Goal: Task Accomplishment & Management: Complete application form

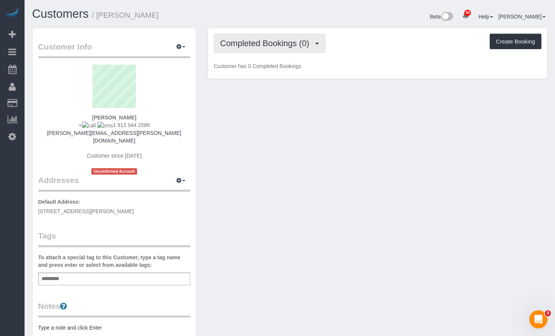
click at [276, 49] on button "Completed Bookings (0)" at bounding box center [270, 43] width 112 height 19
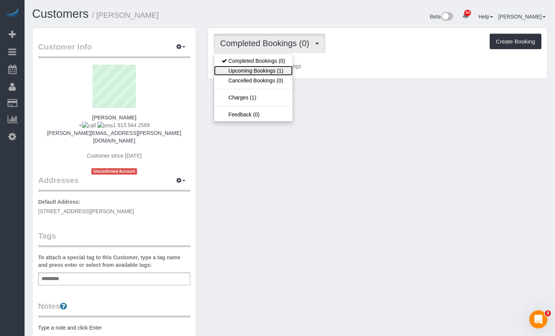
click at [280, 71] on link "Upcoming Bookings (1)" at bounding box center [253, 71] width 79 height 10
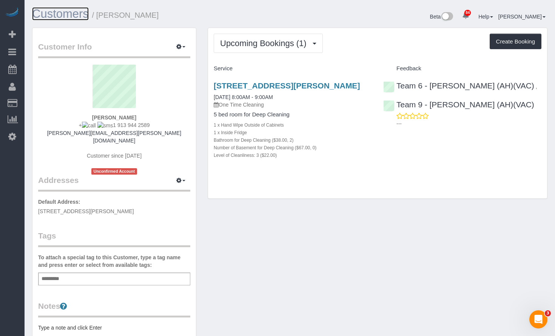
click at [47, 15] on link "Customers" at bounding box center [60, 13] width 57 height 13
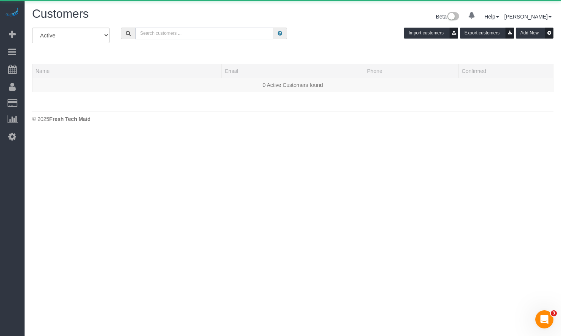
click at [189, 35] on input "text" at bounding box center [204, 34] width 138 height 12
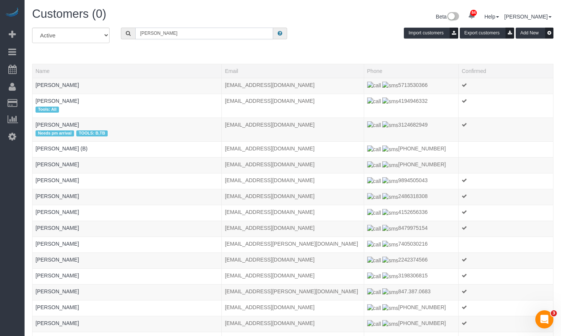
click at [182, 39] on input "Andrew Wickamn" at bounding box center [204, 34] width 138 height 12
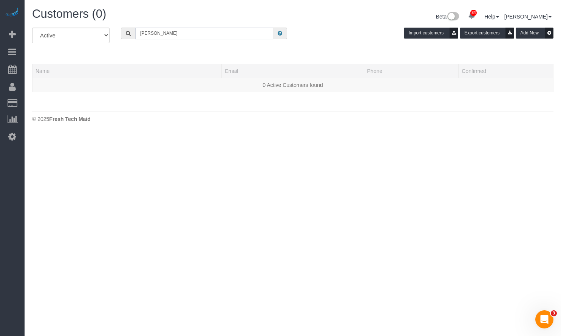
click at [171, 36] on input "Andrew Wickaman" at bounding box center [204, 34] width 138 height 12
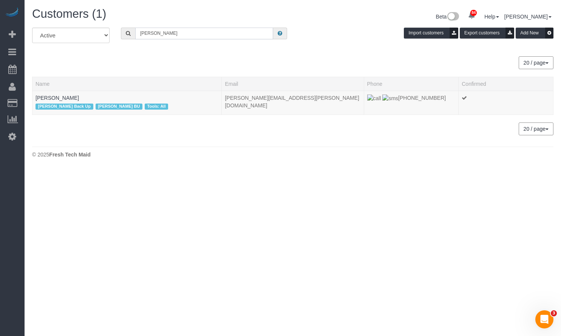
click at [184, 35] on input "Andrew Wickman" at bounding box center [204, 34] width 138 height 12
type input "Andrew Wickman"
click at [71, 99] on link "Andrew Wickman" at bounding box center [56, 98] width 43 height 6
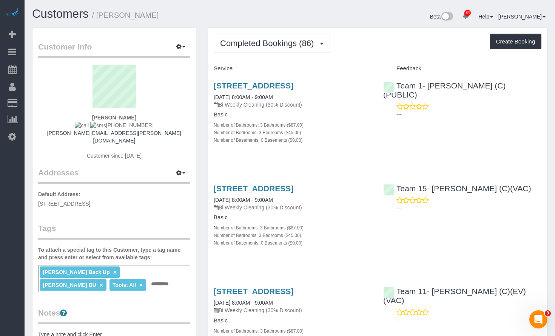
drag, startPoint x: 268, startPoint y: 92, endPoint x: 197, endPoint y: 81, distance: 71.8
click at [197, 81] on div "Customer Info Edit Contact Info Send Message Email Preferences Special Sales Ta…" at bounding box center [114, 255] width 176 height 454
drag, startPoint x: 246, startPoint y: 93, endPoint x: 213, endPoint y: 83, distance: 34.4
click at [213, 83] on div "2030 N Lincoln Ave, #G, Chicago, IL 60614 09/15/2025 8:00AM - 9:00AM Bi Weekly …" at bounding box center [292, 117] width 169 height 84
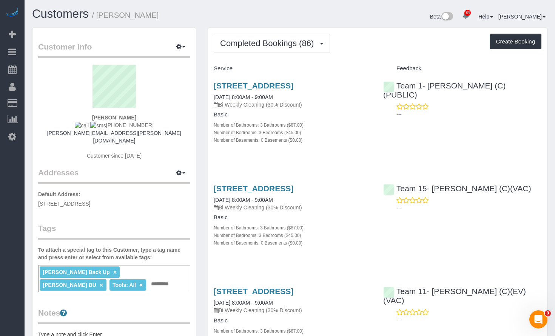
copy link "2030 N Lincoln Ave, #G, Chicago, IL 60614"
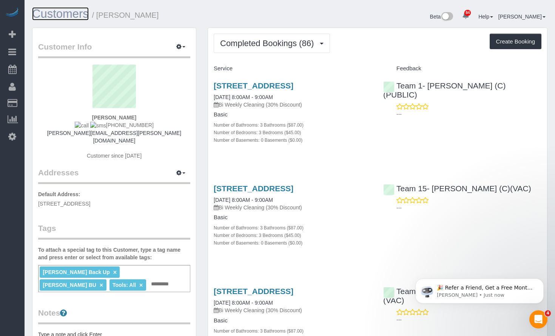
click at [40, 8] on link "Customers" at bounding box center [60, 13] width 57 height 13
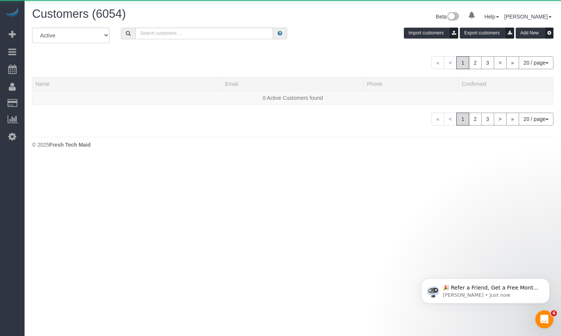
click at [176, 42] on div "All Active Archived Import customers Export customers Add New" at bounding box center [292, 38] width 532 height 21
click at [176, 35] on input "text" at bounding box center [204, 34] width 138 height 12
paste input "Heather MacLaren"
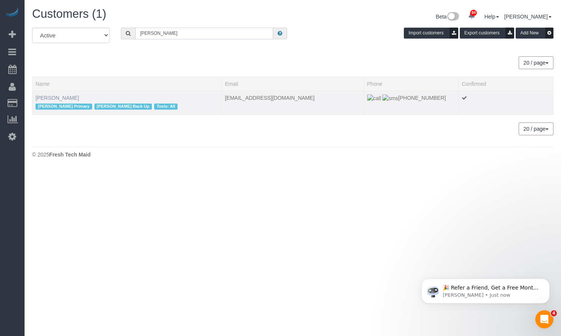
type input "Heather MacLaren"
click at [69, 100] on link "Heather MacLaren" at bounding box center [56, 98] width 43 height 6
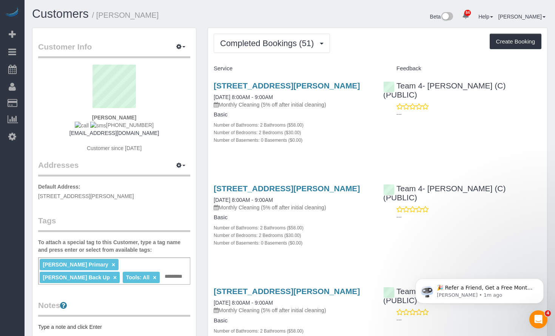
drag, startPoint x: 290, startPoint y: 98, endPoint x: 205, endPoint y: 88, distance: 85.5
copy link "2342 W Saint Paul Ave, Unit 210, Chicago, IL 60647"
click at [340, 67] on h4 "Service" at bounding box center [293, 68] width 158 height 6
drag, startPoint x: 294, startPoint y: 96, endPoint x: 215, endPoint y: 81, distance: 81.1
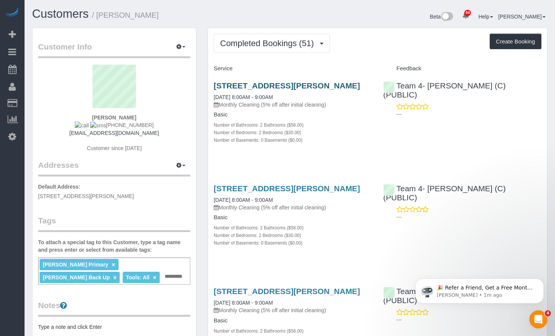
click at [215, 81] on h3 "2342 W Saint Paul Ave, Unit 210, Chicago, IL 60647" at bounding box center [293, 85] width 158 height 9
copy link "2342 W Saint Paul Ave, Unit 210, Chicago, IL 60647"
click at [249, 39] on span "Completed Bookings (51)" at bounding box center [268, 43] width 97 height 9
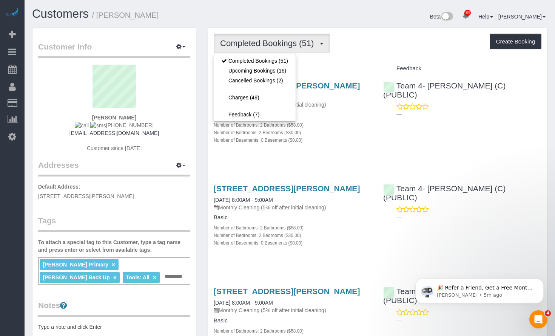
click at [382, 40] on div "Completed Bookings (51) Completed Bookings (51) Upcoming Bookings (16) Cancelle…" at bounding box center [378, 43] width 328 height 19
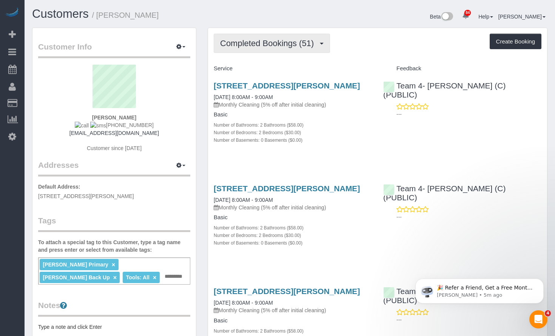
click at [281, 46] on span "Completed Bookings (51)" at bounding box center [268, 43] width 97 height 9
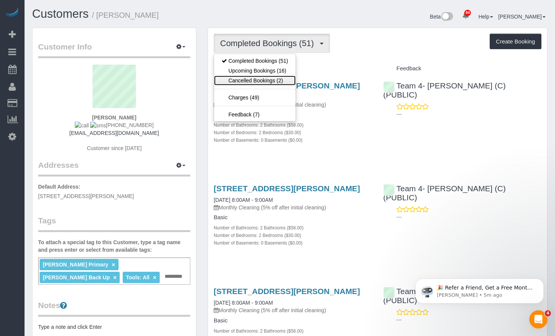
click at [282, 77] on link "Cancelled Bookings (2)" at bounding box center [255, 80] width 82 height 10
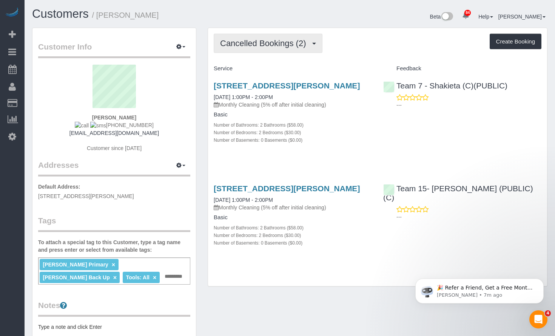
click at [262, 45] on span "Cancelled Bookings (2)" at bounding box center [264, 43] width 89 height 9
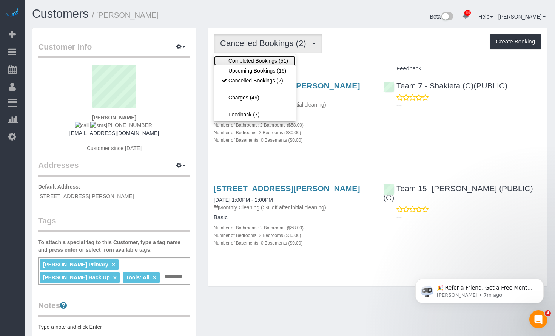
click at [268, 56] on link "Completed Bookings (51)" at bounding box center [255, 61] width 82 height 10
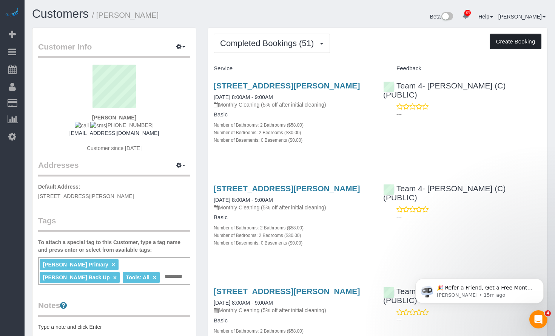
click at [506, 40] on button "Create Booking" at bounding box center [516, 42] width 52 height 16
select select "IL"
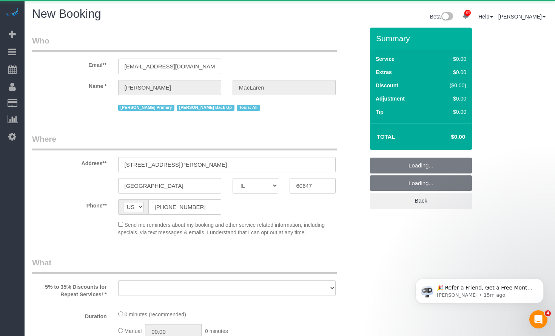
select select "object:8661"
select select "string:fspay-02a6326a-01fb-448e-980d-1c1857910c66"
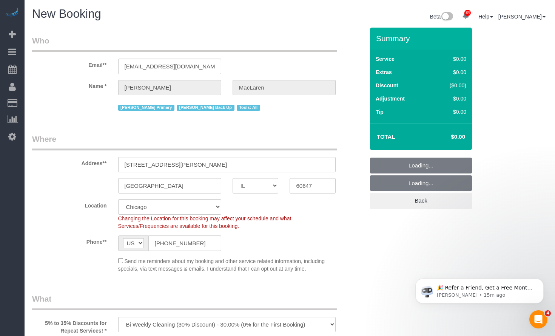
select select "object:8892"
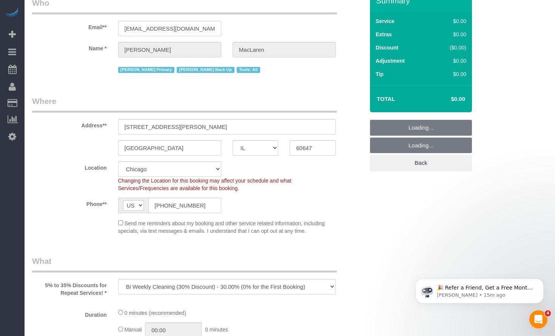
select select "512"
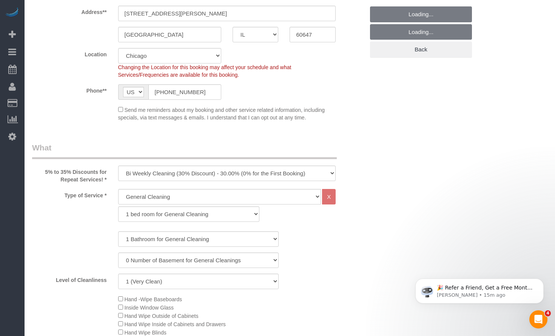
scroll to position [226, 0]
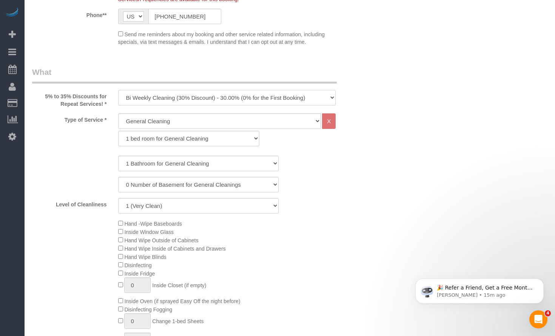
click at [233, 96] on select "One Time Cleaning Weekly Cleaning (35% Discount) - 35.00% (0% for the First Boo…" at bounding box center [227, 97] width 218 height 15
select select "object:9204"
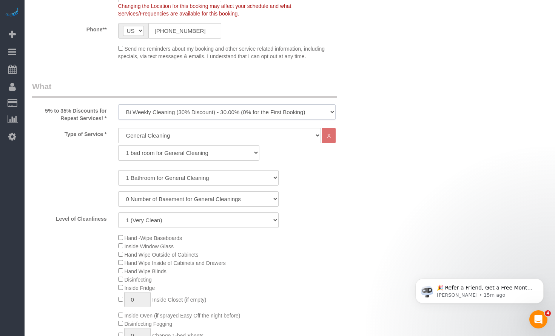
scroll to position [241, 0]
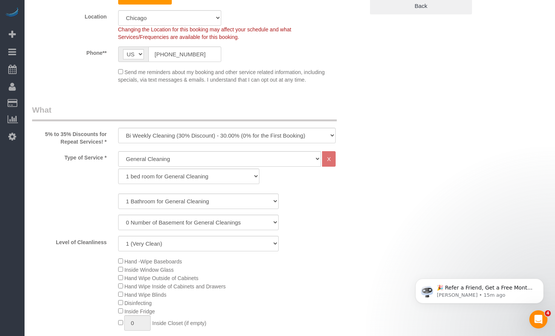
scroll to position [14, 0]
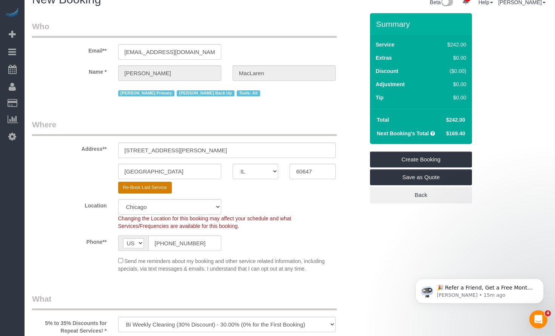
click at [144, 187] on button "Re-Book Last Service" at bounding box center [145, 188] width 54 height 12
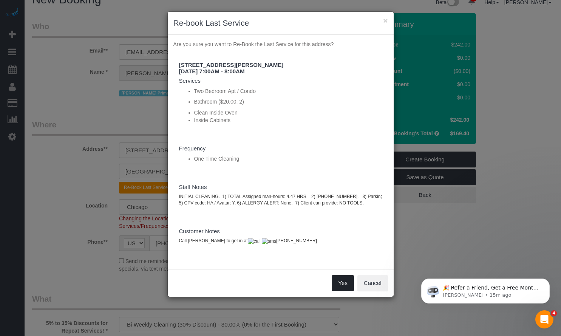
click at [341, 286] on button "Yes" at bounding box center [342, 283] width 22 height 16
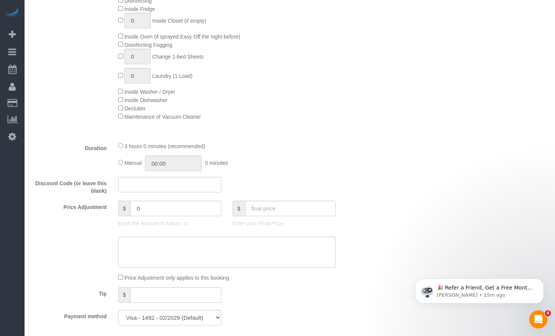
type input "[PHONE_NUMBER]"
type input "5747-B2CE-A884"
select select "? string:null ?"
type textarea "INITIAL CLEANING. 1) TOTAL Assigned man-hours: 4.47 HRS. 2) 847-392-0888-0. 3) …"
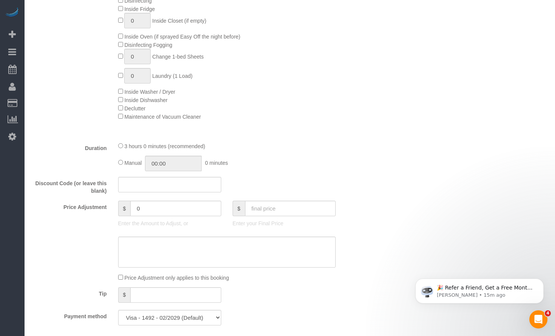
type textarea "Call Kennedy to get in at 813-391-9488"
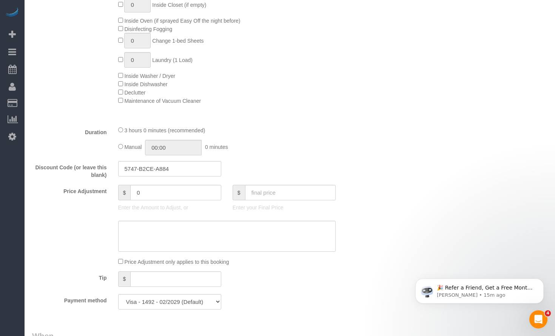
select select "?"
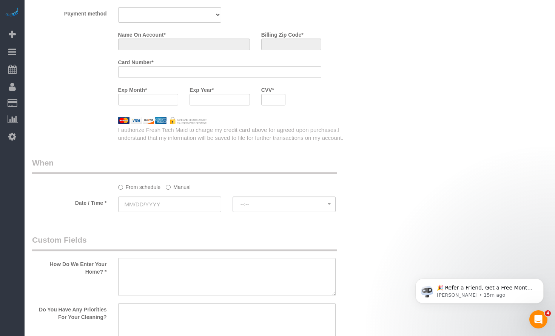
select select "object:9342"
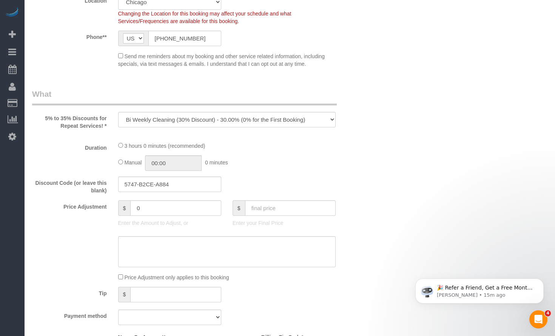
select select "512"
select select "number:1"
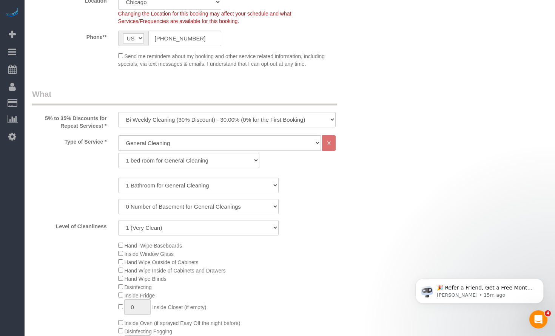
scroll to position [143, 0]
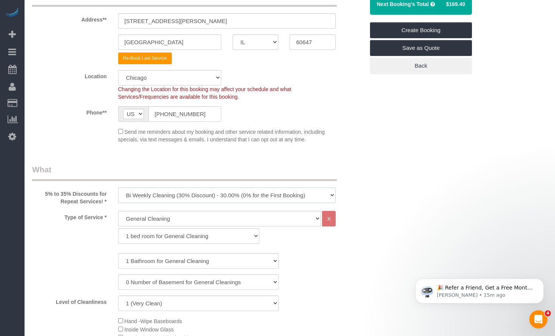
click at [246, 193] on select "One Time Cleaning Weekly Cleaning (35% Discount) - 35.00% (0% for the First Boo…" at bounding box center [227, 194] width 218 height 15
select select "object:9343"
click at [118, 187] on select "One Time Cleaning Weekly Cleaning (35% Discount) - 35.00% (0% for the First Boo…" at bounding box center [227, 194] width 218 height 15
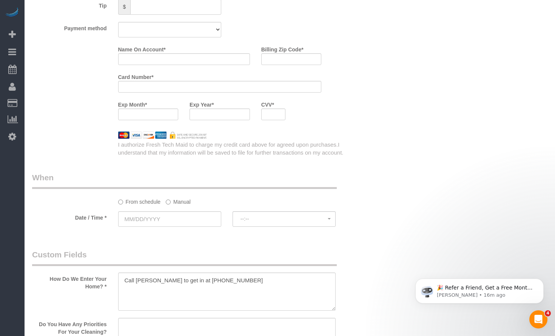
scroll to position [944, 0]
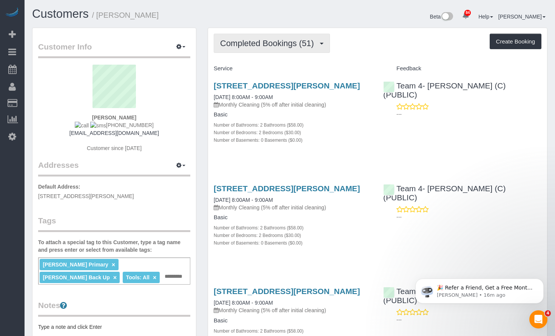
click at [289, 48] on span "Completed Bookings (51)" at bounding box center [268, 43] width 97 height 9
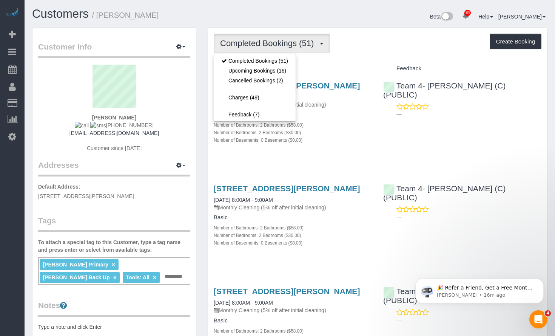
click at [313, 13] on div "Beta 84 Your Notifications You have 0 alerts × You have 1 to charge for 09/17/2…" at bounding box center [421, 18] width 263 height 20
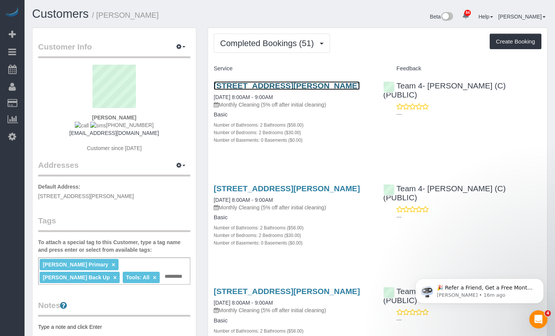
click at [292, 85] on link "2342 W Saint Paul Ave, Unit 210, Chicago, IL 60647" at bounding box center [287, 85] width 146 height 9
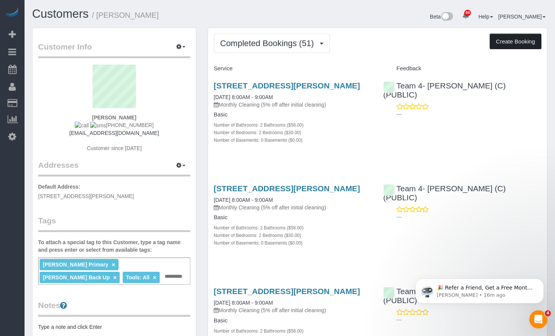
click at [504, 40] on button "Create Booking" at bounding box center [516, 42] width 52 height 16
select select "IL"
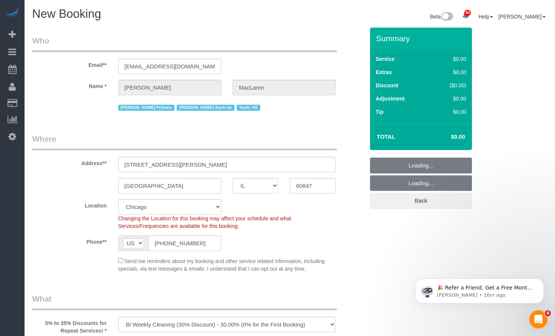
select select "object:11491"
select select "string:fspay-02a6326a-01fb-448e-980d-1c1857910c66"
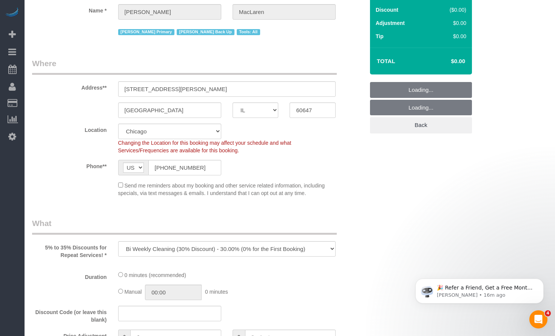
select select "512"
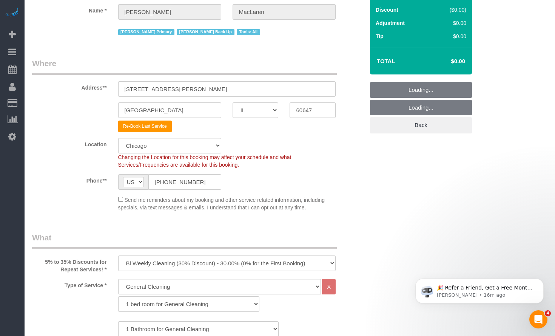
select select "object:11737"
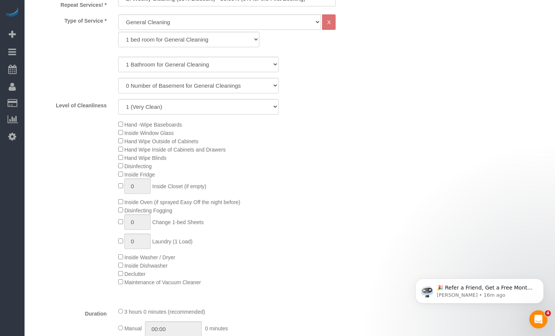
scroll to position [113, 0]
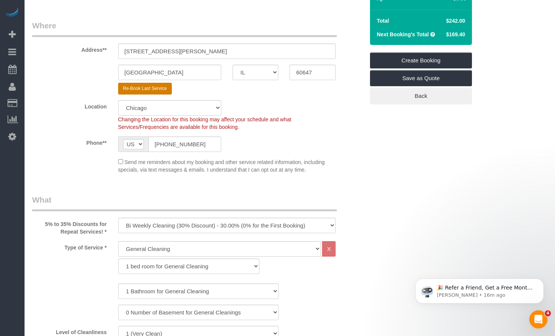
click at [139, 87] on button "Re-Book Last Service" at bounding box center [145, 89] width 54 height 12
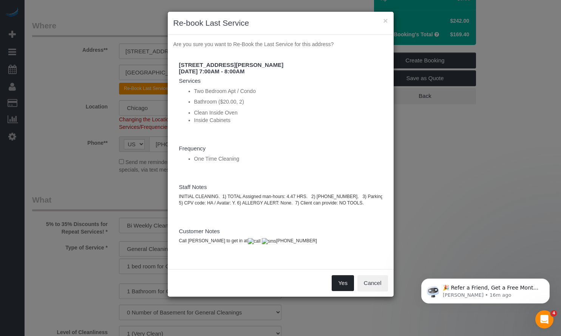
click at [337, 287] on button "Yes" at bounding box center [342, 283] width 22 height 16
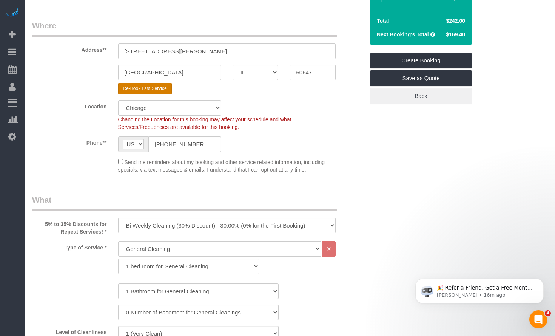
type input "[PHONE_NUMBER]"
type input "5747-B2CE-A884"
select select "? string:null ?"
type textarea "INITIAL CLEANING. 1) TOTAL Assigned man-hours: 4.47 HRS. 2) 847-392-0888-0. 3) …"
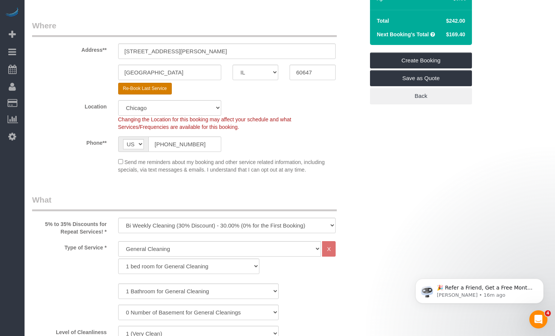
type textarea "Call Kennedy to get in at 813-391-9488"
select select "?"
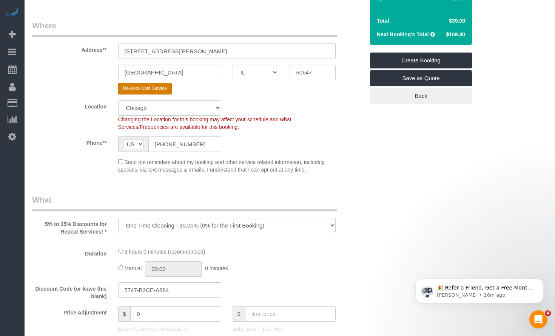
select select "object:12160"
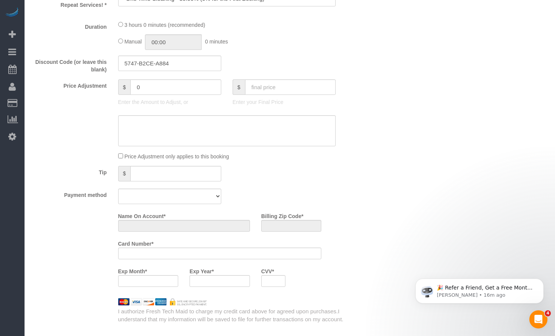
select select "number:1"
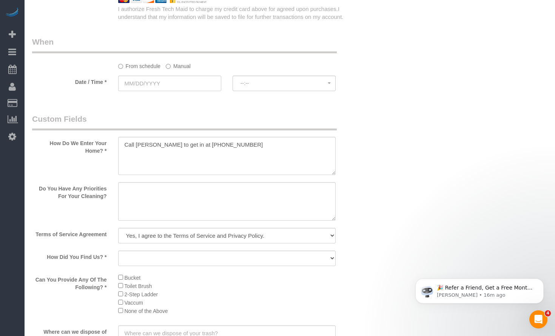
select select "512"
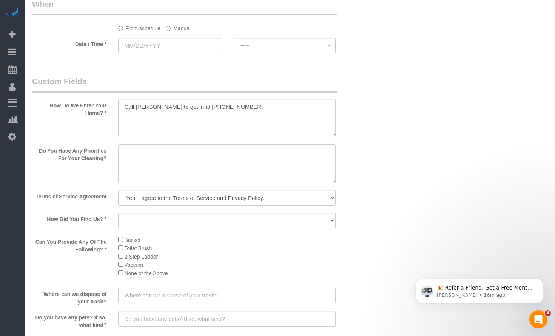
scroll to position [702, 0]
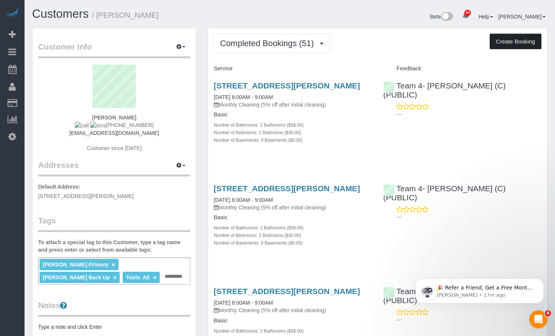
click at [525, 43] on button "Create Booking" at bounding box center [516, 42] width 52 height 16
select select "IL"
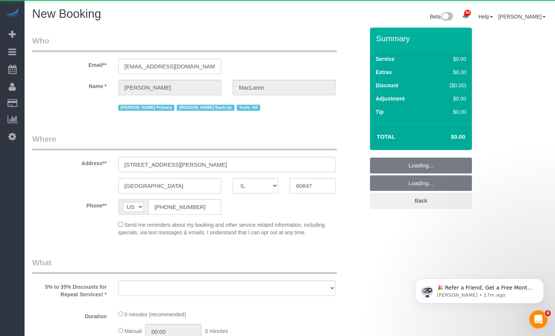
select select "object:14077"
select select "string:fspay-02a6326a-01fb-448e-980d-1c1857910c66"
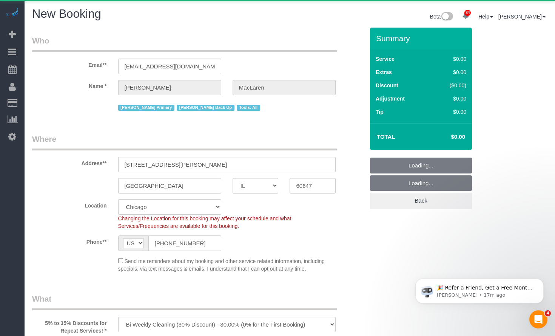
select select "512"
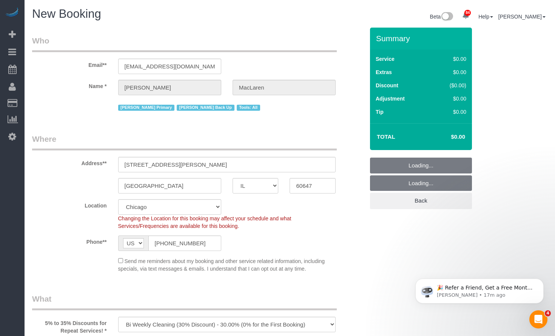
select select "object:14401"
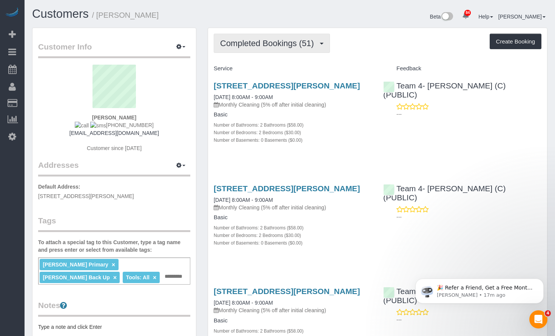
click at [303, 45] on span "Completed Bookings (51)" at bounding box center [268, 43] width 97 height 9
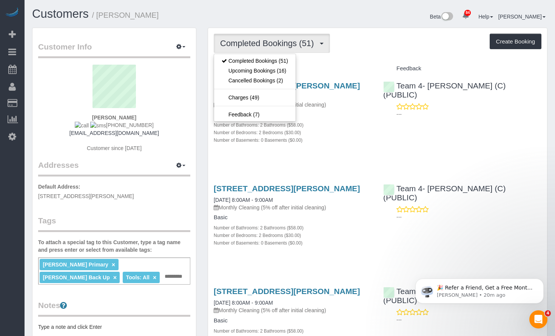
click at [398, 23] on div "Beta 84 Your Notifications You have 0 alerts × You have 1 to charge for 09/17/2…" at bounding box center [421, 18] width 263 height 20
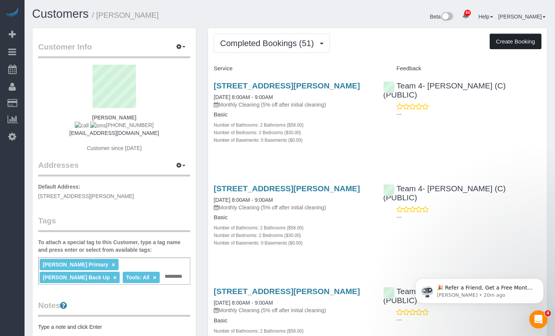
click at [500, 44] on button "Create Booking" at bounding box center [516, 42] width 52 height 16
select select "IL"
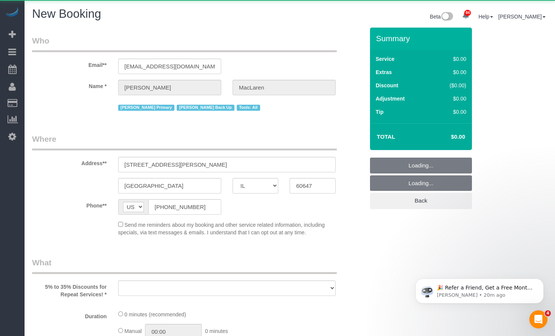
select select "object:15941"
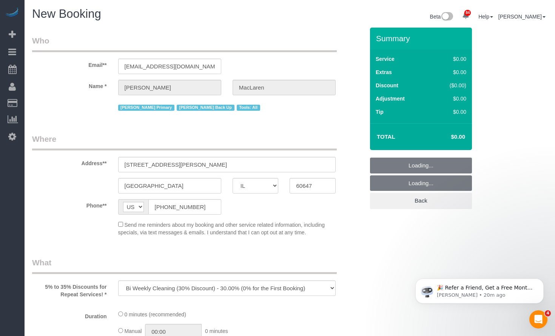
select select "string:fspay-02a6326a-01fb-448e-980d-1c1857910c66"
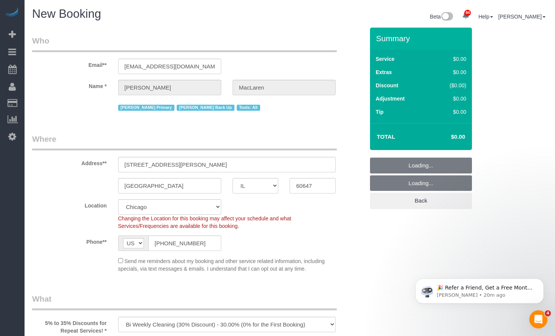
select select "object:16263"
select select "512"
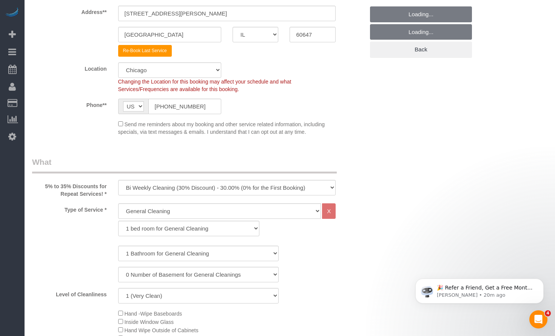
scroll to position [226, 0]
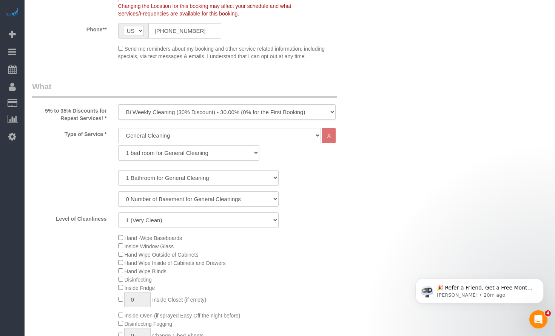
click at [180, 117] on select "One Time Cleaning Weekly Cleaning (35% Discount) - 35.00% (0% for the First Boo…" at bounding box center [227, 111] width 218 height 15
select select "object:16493"
click at [118, 104] on select "One Time Cleaning Weekly Cleaning (35% Discount) - 35.00% (0% for the First Boo…" at bounding box center [227, 111] width 218 height 15
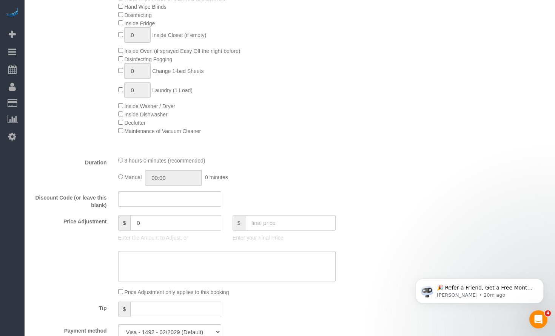
scroll to position [604, 0]
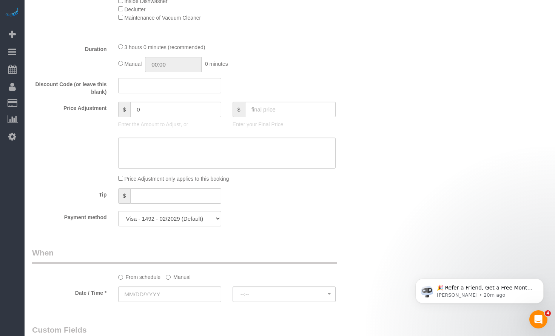
click at [296, 117] on div at bounding box center [284, 118] width 103 height 2
click at [293, 109] on input "text" at bounding box center [290, 109] width 91 height 15
type input "0"
click at [467, 117] on div "Who Email** hlmaclaren@gmail.com Name * Heather MacLaren Candice Primary Ligia …" at bounding box center [289, 206] width 515 height 1565
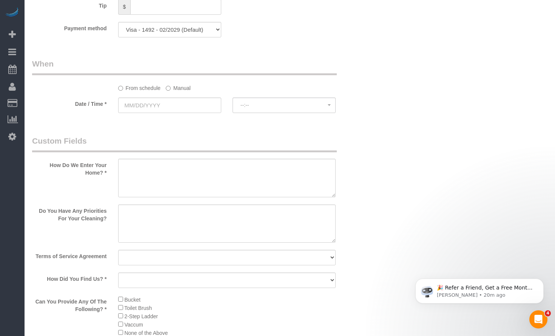
scroll to position [868, 0]
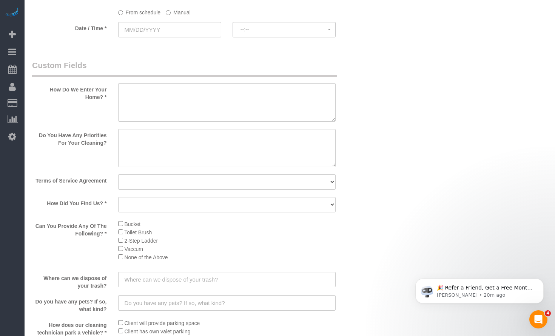
type input "-242"
click at [264, 101] on textarea at bounding box center [227, 102] width 218 height 39
paste textarea "On the intercom you can buzz either [PERSON_NAME] or MacLaren. If that doesn't …"
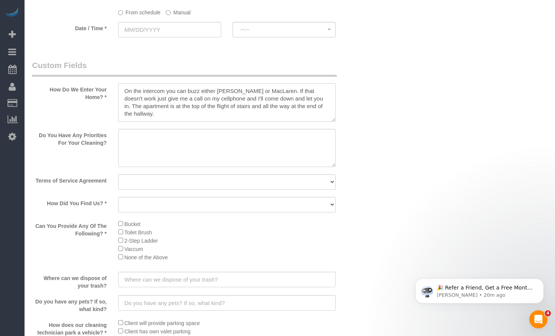
type textarea "On the intercom you can buzz either [PERSON_NAME] or MacLaren. If that doesn't …"
click at [171, 179] on select "Yes, I agree to the Terms of Service and Privacy Policy. No. I disagree with th…" at bounding box center [227, 181] width 218 height 15
click at [161, 159] on textarea at bounding box center [227, 148] width 218 height 39
paste textarea "We will get rid of it, since it's in a locked garage. Garbage can be left on th…"
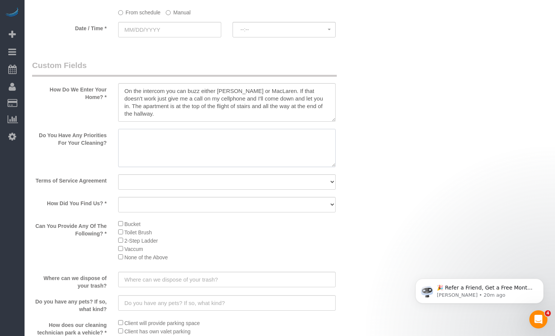
type textarea "We will get rid of it, since it's in a locked garage. Garbage can be left on th…"
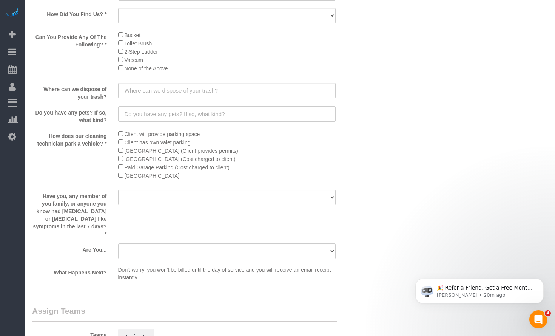
scroll to position [1095, 0]
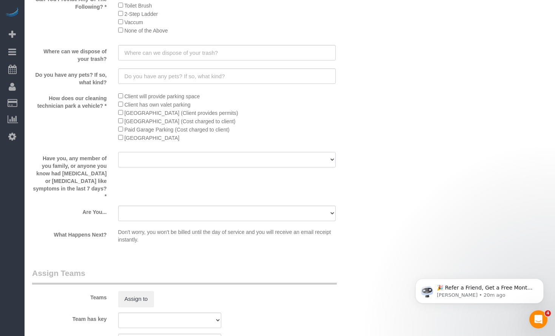
click at [163, 157] on select "Yes No" at bounding box center [227, 159] width 218 height 15
click at [162, 44] on sui-booking-custom-fields "How Do We Enter Your Home? * Do You Have Any Priorities For Your Cleaning? Term…" at bounding box center [198, 39] width 332 height 413
click at [160, 53] on input "text" at bounding box center [227, 52] width 218 height 15
paste input "We will get rid of it, since it's in a locked garage. Garbage can be left on th…"
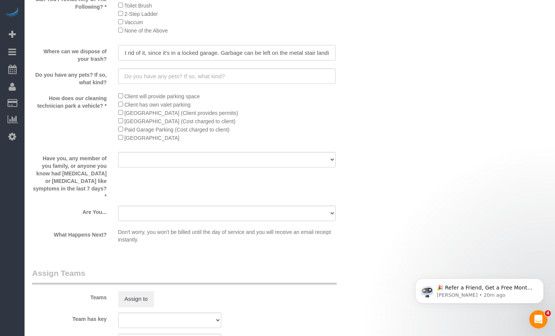
type input "We will get rid of it, since it's in a locked garage. Garbage can be left on th…"
click at [177, 74] on input "text" at bounding box center [227, 75] width 218 height 15
paste input "yes - one very fuzzy cat. He tends to hide or avoid visitors."
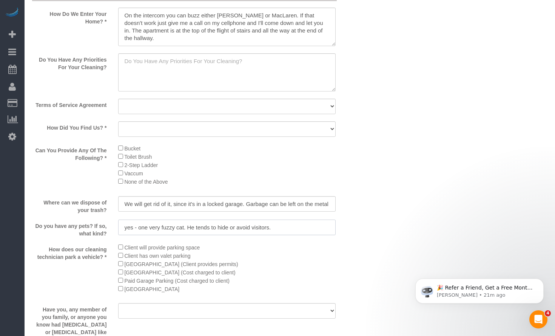
scroll to position [906, 0]
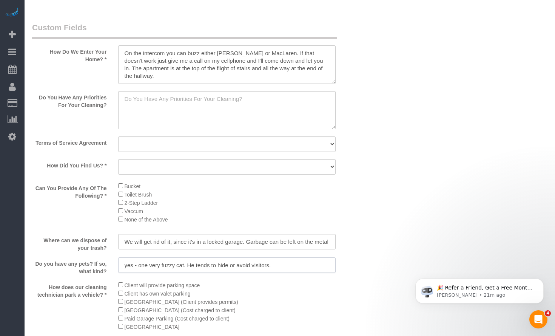
type input "yes - one very fuzzy cat. He tends to hide or avoid visitors."
click at [139, 144] on select "Yes, I agree to the Terms of Service and Privacy Policy. No. I disagree with th…" at bounding box center [227, 143] width 218 height 15
select select "number:1"
click at [118, 136] on select "Yes, I agree to the Terms of Service and Privacy Policy. No. I disagree with th…" at bounding box center [227, 143] width 218 height 15
click at [144, 163] on select "Yelp Google Facebook Pinterest Alternative Social Media SMS Message Email Best …" at bounding box center [227, 166] width 218 height 15
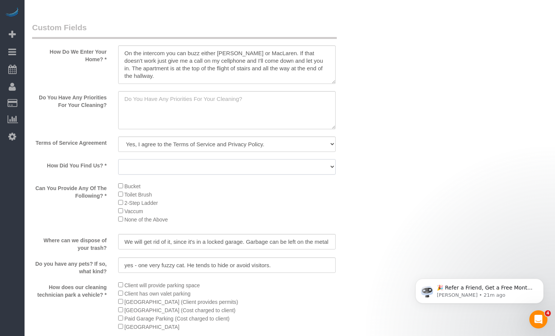
select select "number:58"
click at [118, 160] on select "Yelp Google Facebook Pinterest Alternative Social Media SMS Message Email Best …" at bounding box center [227, 166] width 218 height 15
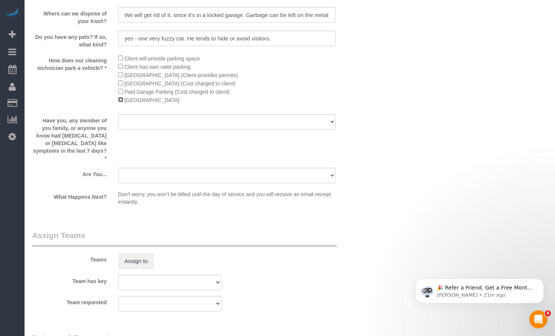
scroll to position [1208, 0]
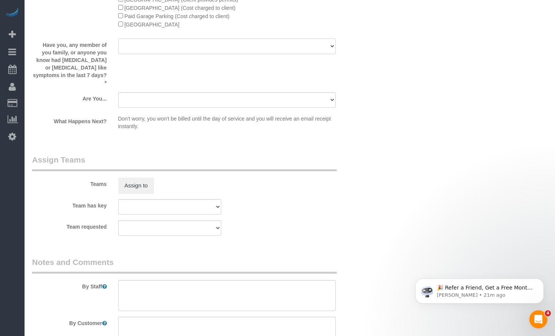
click at [181, 50] on select "Yes No" at bounding box center [227, 46] width 218 height 15
click at [118, 39] on select "Yes No" at bounding box center [227, 46] width 218 height 15
click at [155, 46] on select "Yes No" at bounding box center [227, 46] width 218 height 15
select select "number:139"
click at [118, 39] on select "Yes No" at bounding box center [227, 46] width 218 height 15
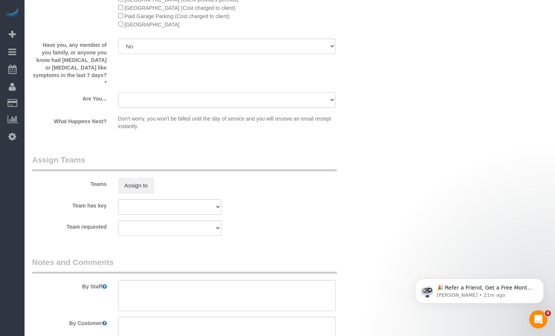
click at [149, 92] on select "A parent with kids living at home. A parent with kids out of home. A person loo…" at bounding box center [227, 99] width 218 height 15
select select "number:106"
click at [118, 92] on select "A parent with kids living at home. A parent with kids out of home. A person loo…" at bounding box center [227, 99] width 218 height 15
click at [138, 177] on button "Assign to" at bounding box center [136, 185] width 36 height 16
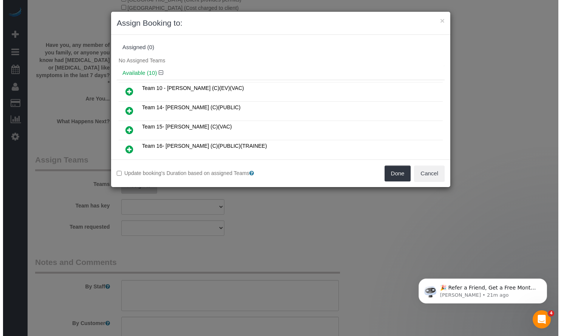
scroll to position [1207, 0]
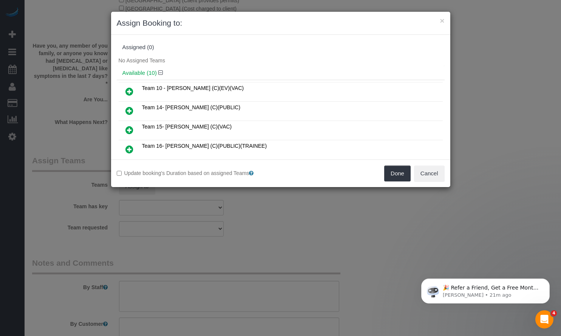
click at [130, 148] on icon at bounding box center [129, 149] width 8 height 9
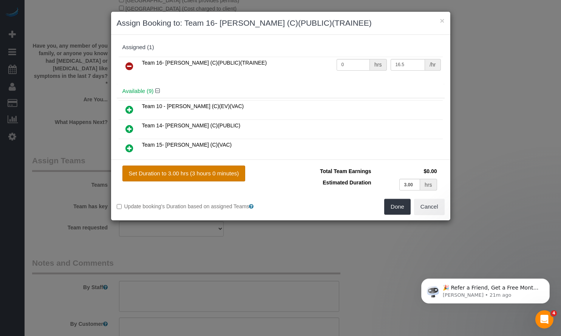
click at [168, 171] on button "Set Duration to 3.00 hrs (3 hours 0 minutes)" at bounding box center [183, 173] width 123 height 16
type input "3.00"
click at [391, 202] on button "Done" at bounding box center [397, 207] width 26 height 16
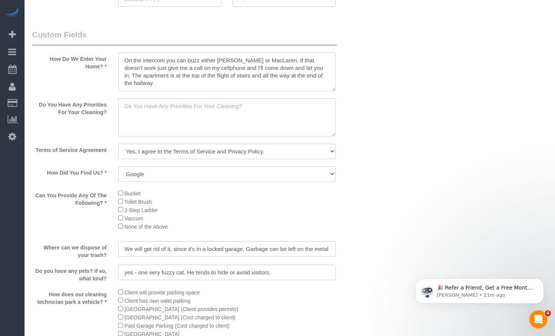
scroll to position [597, 0]
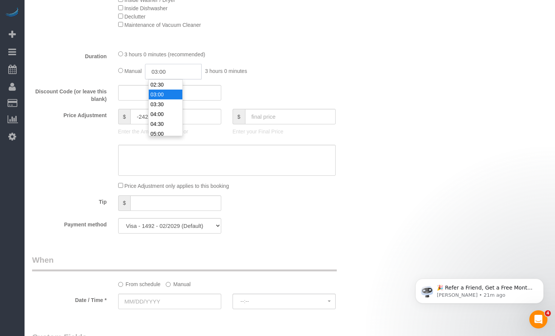
drag, startPoint x: 194, startPoint y: 72, endPoint x: 73, endPoint y: 68, distance: 121.6
click at [74, 69] on div "Duration 3 hours 0 minutes (recommended) Manual 03:00 3 hours 0 minutes" at bounding box center [198, 64] width 344 height 29
type input "02:30"
drag, startPoint x: 490, startPoint y: 165, endPoint x: 477, endPoint y: 164, distance: 12.9
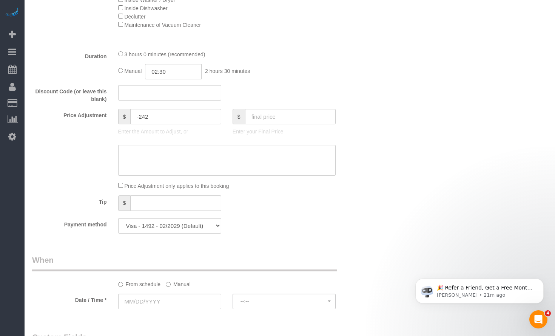
click at [490, 165] on div "Who Email** hlmaclaren@gmail.com Name * Heather MacLaren Candice Primary Ligia …" at bounding box center [289, 213] width 515 height 1565
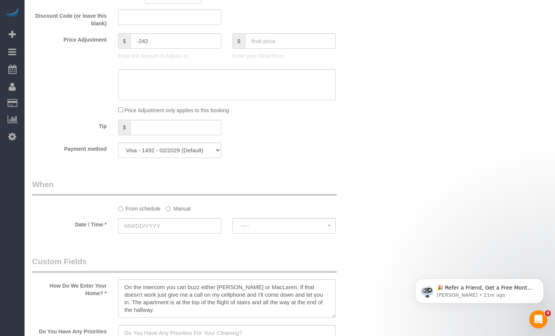
click at [175, 210] on label "Manual" at bounding box center [178, 207] width 25 height 10
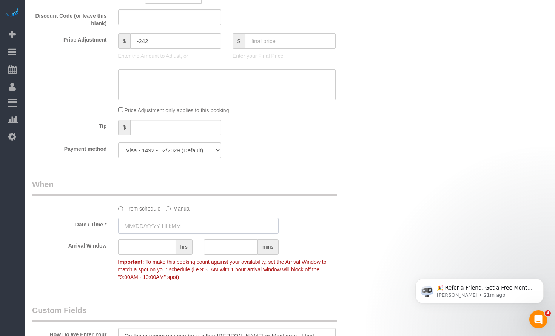
click at [175, 226] on input "text" at bounding box center [198, 225] width 160 height 15
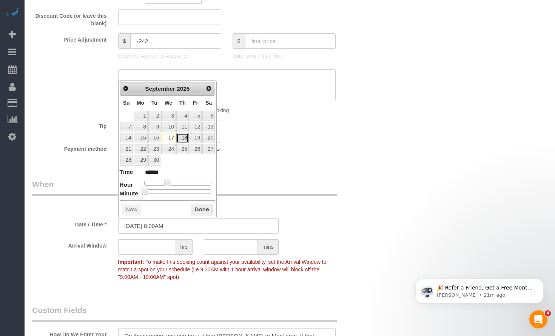
click at [184, 139] on link "18" at bounding box center [182, 138] width 12 height 10
type input "09/18/2025 8:00AM"
click at [198, 204] on button "Done" at bounding box center [202, 209] width 22 height 12
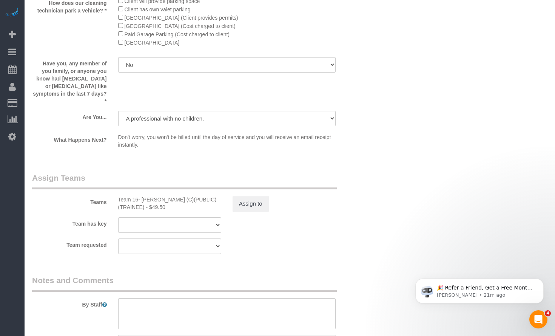
scroll to position [1325, 0]
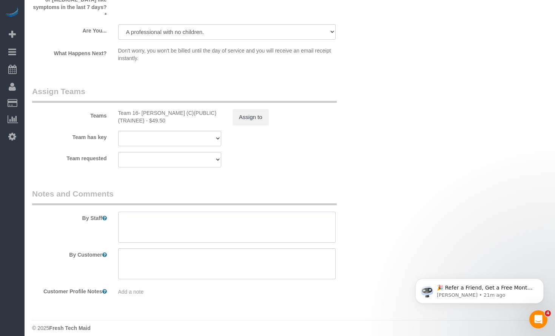
click at [239, 213] on textarea at bounding box center [227, 226] width 218 height 31
click at [199, 220] on textarea at bounding box center [227, 226] width 218 height 31
paste textarea "COUNTS CLEANING 1) COUNTS cleaning 2) Client wants us to follow the COUNTS Clea…"
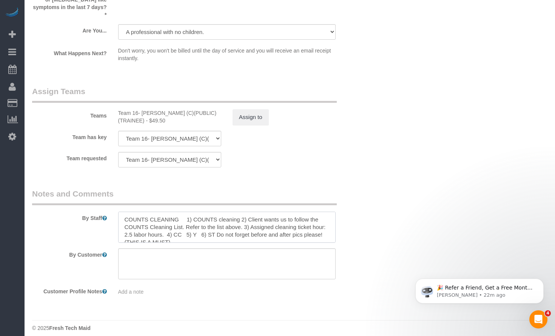
scroll to position [3, 0]
drag, startPoint x: 170, startPoint y: 216, endPoint x: 120, endPoint y: 214, distance: 49.9
click at [120, 214] on textarea at bounding box center [227, 226] width 218 height 31
click at [322, 213] on textarea at bounding box center [227, 226] width 218 height 31
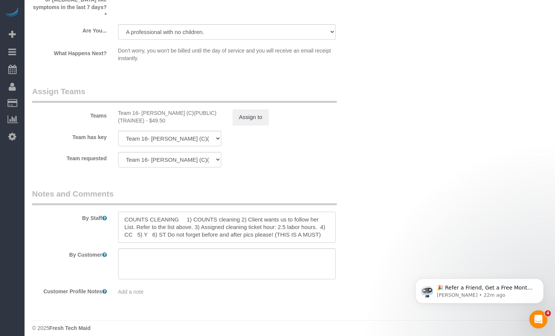
drag, startPoint x: 180, startPoint y: 219, endPoint x: 109, endPoint y: 217, distance: 70.2
click at [109, 217] on div "By Staff" at bounding box center [198, 215] width 344 height 54
click at [198, 217] on textarea at bounding box center [227, 226] width 218 height 31
drag, startPoint x: 194, startPoint y: 219, endPoint x: 244, endPoint y: 210, distance: 50.9
click at [244, 211] on textarea at bounding box center [227, 226] width 218 height 31
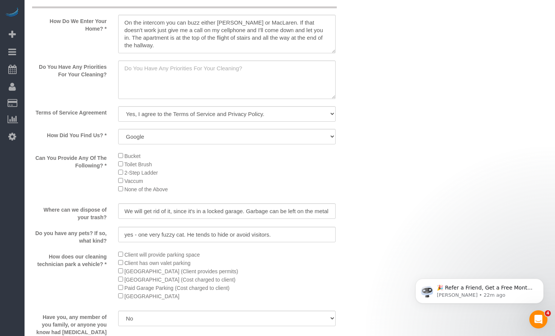
scroll to position [1023, 0]
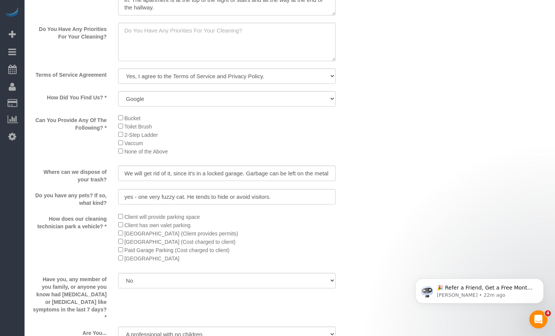
type textarea "COUNTS CLEANING 1) COUNTS cleaning 2) Client wants us to follow her List. She w…"
click at [162, 37] on textarea at bounding box center [227, 42] width 218 height 39
paste textarea "Client wants us to follow her List. She will give it to you directly"
click at [194, 35] on textarea at bounding box center [227, 42] width 218 height 39
click at [194, 30] on textarea at bounding box center [227, 42] width 218 height 39
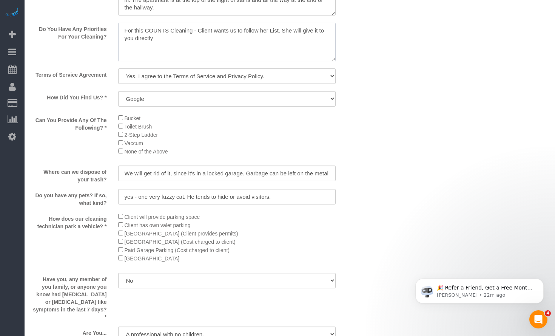
click at [270, 30] on textarea at bounding box center [227, 42] width 218 height 39
type textarea "For this COUNTS Cleaning - Client wants us to follow her list. She will give it…"
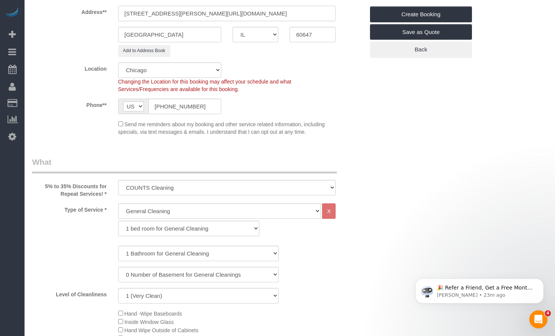
scroll to position [0, 0]
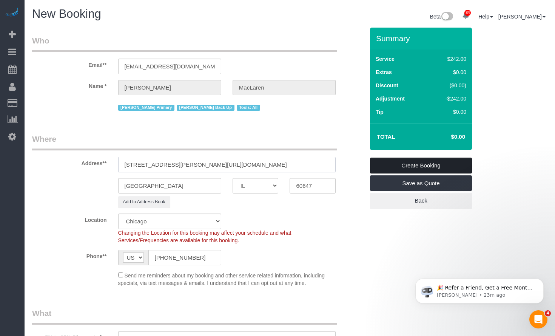
type input "2342 West St Paul Ave UNIT 210https://freshtechmaids.launch27.com/admin/"
click at [422, 160] on link "Create Booking" at bounding box center [421, 165] width 102 height 16
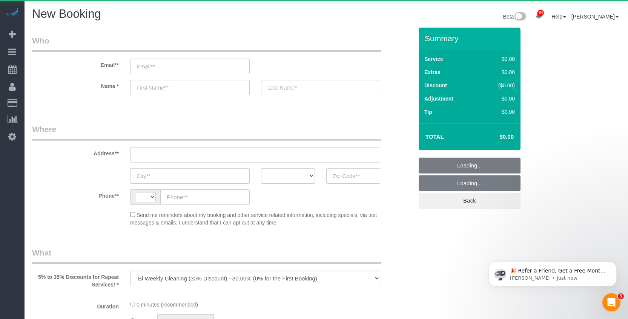
select select "string:[GEOGRAPHIC_DATA]"
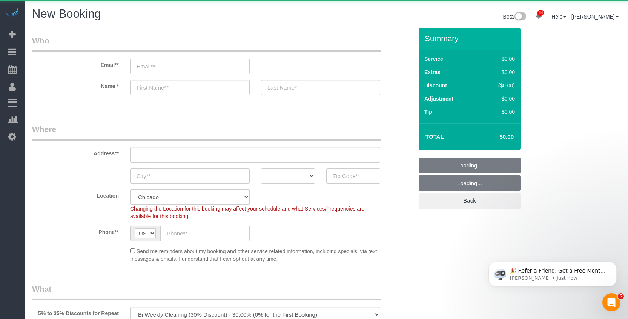
select select "512"
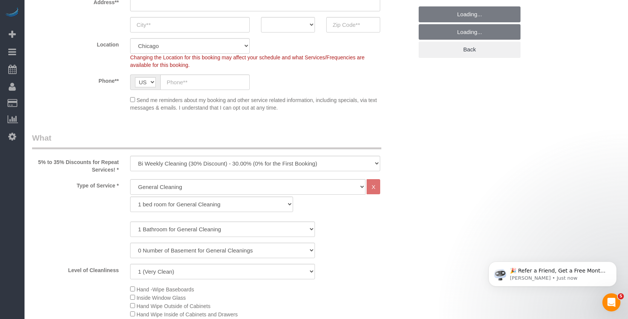
scroll to position [189, 0]
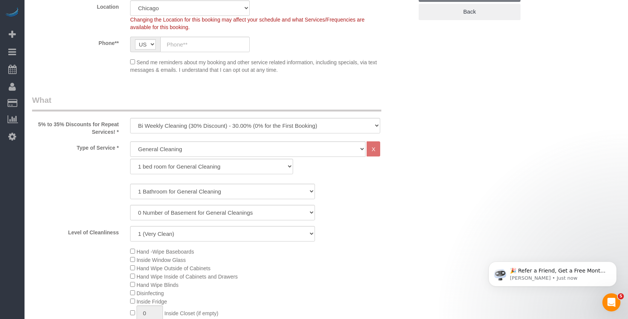
select select "object:2098"
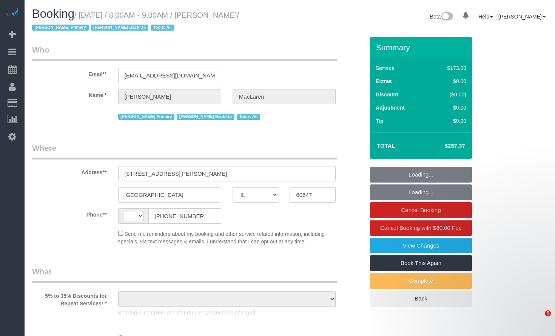
select select "IL"
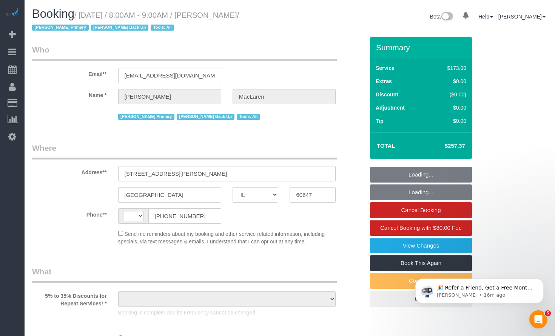
select select "string:[GEOGRAPHIC_DATA]"
select select "object:828"
select select "string:fspay-02a6326a-01fb-448e-980d-1c1857910c66"
select select "spot1"
select select "number:1"
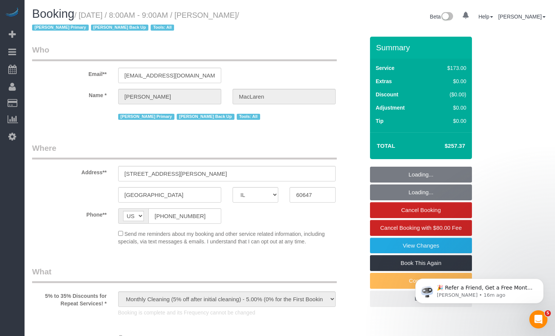
select select "number:58"
select select "number:139"
select select "number:106"
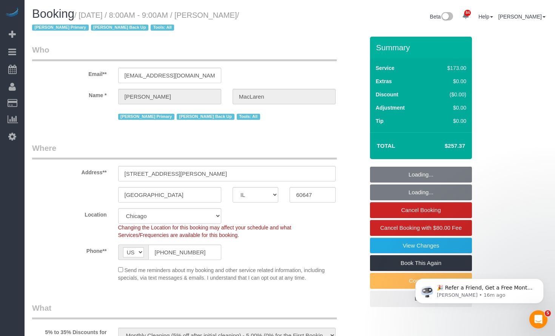
select select "2"
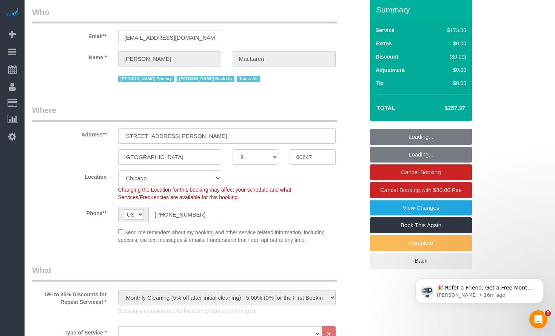
select select "2"
select select "object:1327"
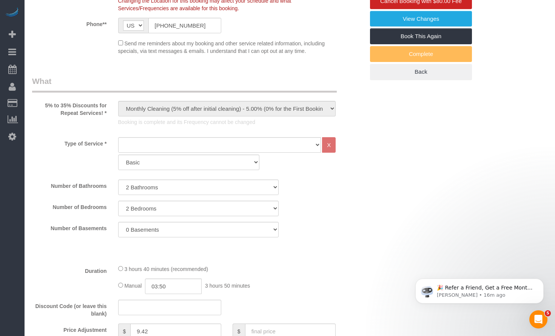
scroll to position [377, 0]
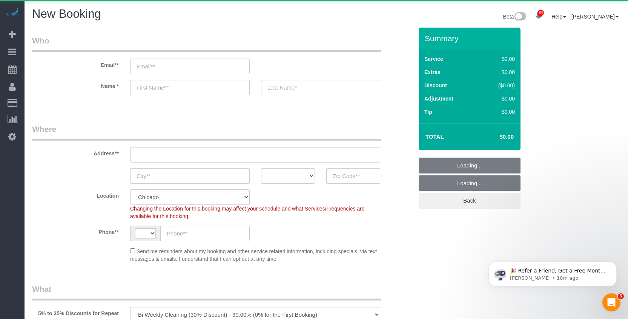
select select "string:[GEOGRAPHIC_DATA]"
select select "512"
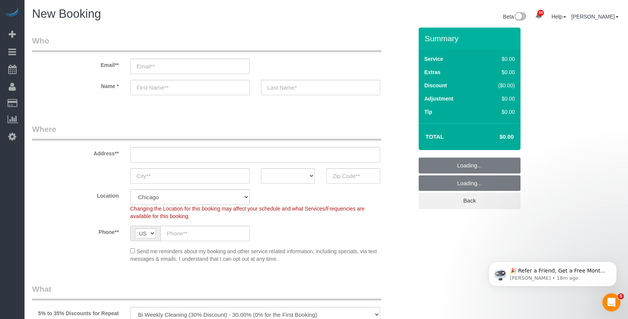
select select "object:2007"
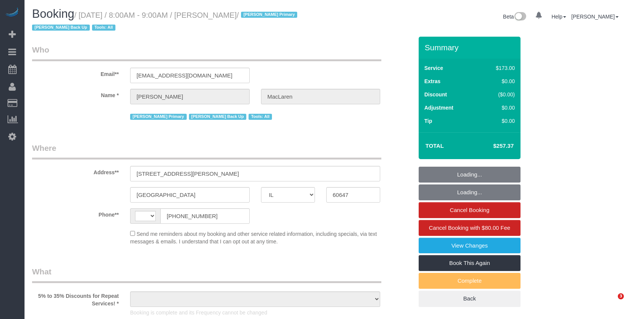
select select "IL"
select select "string:[GEOGRAPHIC_DATA]"
select select "string:fspay-02a6326a-01fb-448e-980d-1c1857910c66"
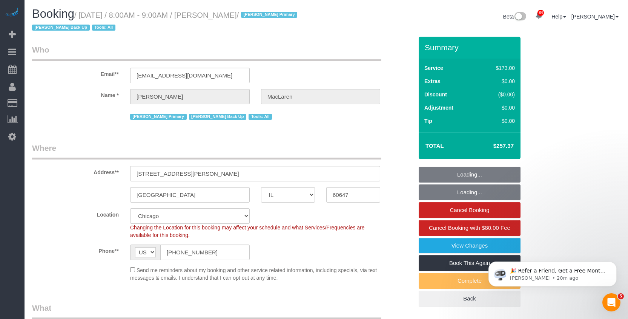
select select "object:830"
select select "spot1"
select select "2"
select select "number:1"
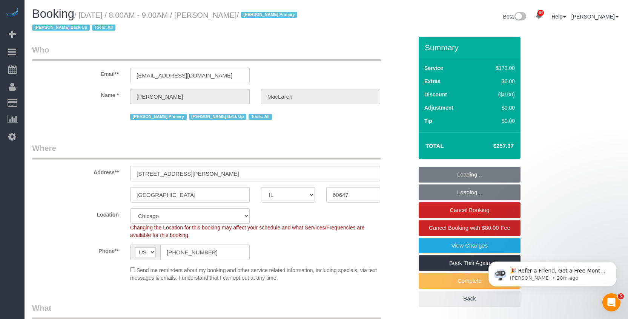
select select "number:58"
select select "number:139"
select select "number:106"
select select "object:1258"
select select "2"
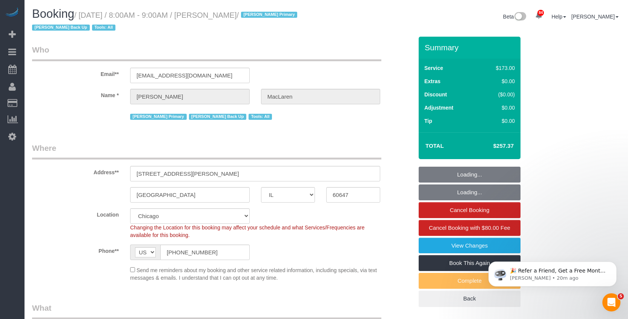
select select "2"
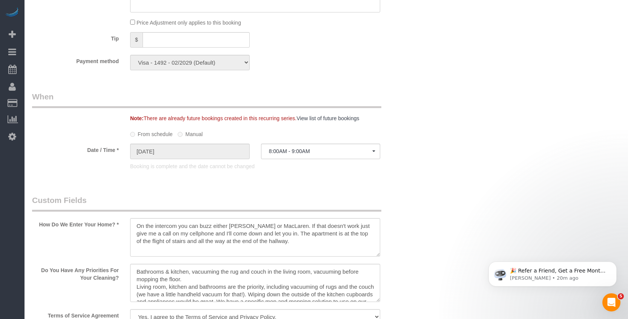
scroll to position [679, 0]
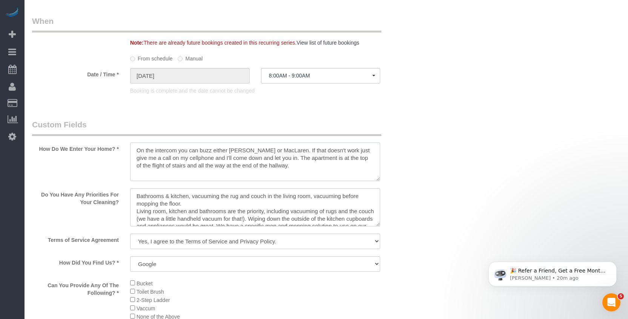
click at [231, 162] on textarea at bounding box center [255, 161] width 250 height 39
click at [291, 166] on textarea at bounding box center [255, 161] width 250 height 39
drag, startPoint x: 220, startPoint y: 160, endPoint x: 96, endPoint y: 146, distance: 124.9
click at [96, 146] on div "How Do We Enter Your Home? *" at bounding box center [222, 150] width 393 height 63
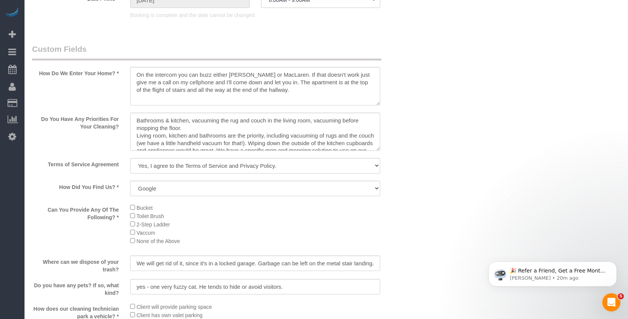
scroll to position [793, 0]
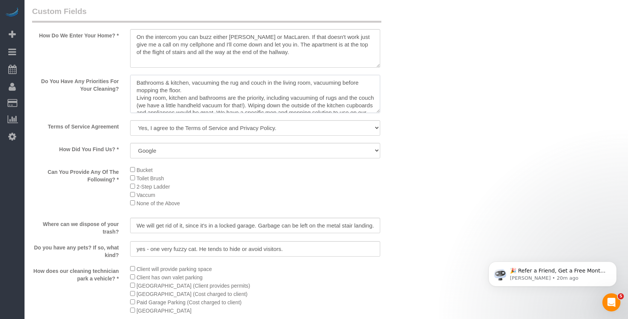
click at [250, 93] on textarea at bounding box center [255, 94] width 250 height 39
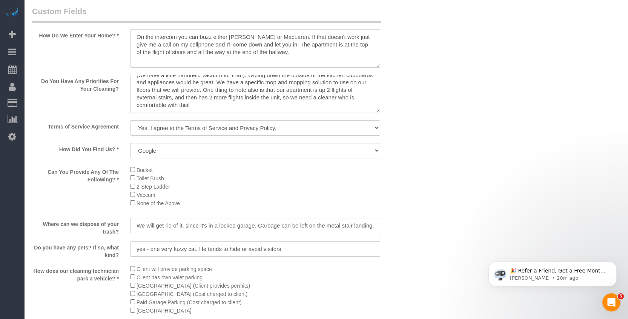
scroll to position [830, 0]
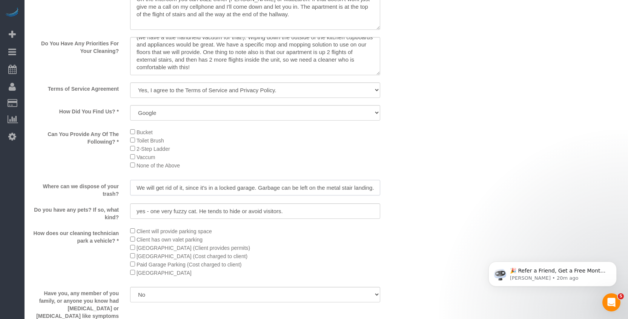
click at [287, 191] on input "We will get rid of it, since it's in a locked garage. Garbage can be left on th…" at bounding box center [255, 187] width 250 height 15
click at [151, 211] on input "yes - one very fuzzy cat. He tends to hide or avoid visitors." at bounding box center [255, 210] width 250 height 15
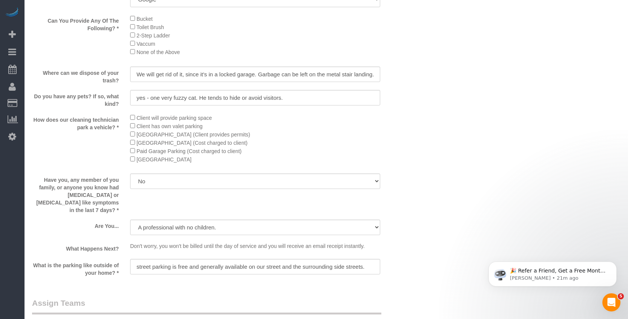
scroll to position [1057, 0]
